Goal: Find specific page/section: Find specific page/section

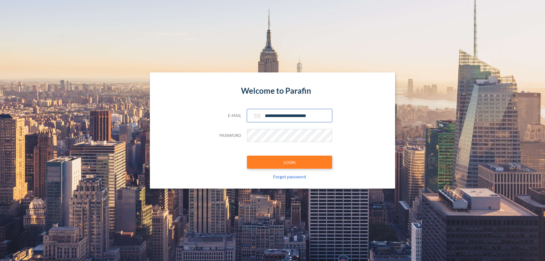
type input "**********"
click at [290, 162] on button "LOGIN" at bounding box center [289, 162] width 85 height 13
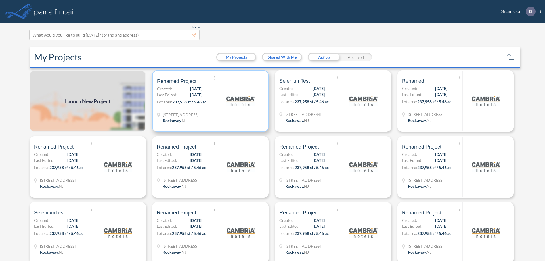
scroll to position [1, 0]
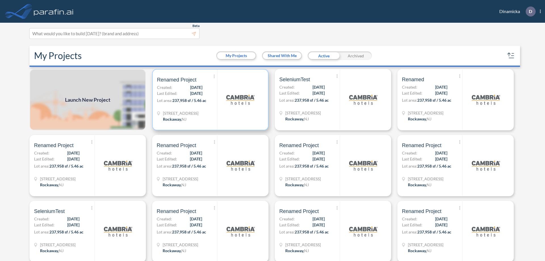
click at [209, 100] on p "Lot area: 237,958 sf / 5.46 ac" at bounding box center [187, 101] width 60 height 8
